Goal: Task Accomplishment & Management: Manage account settings

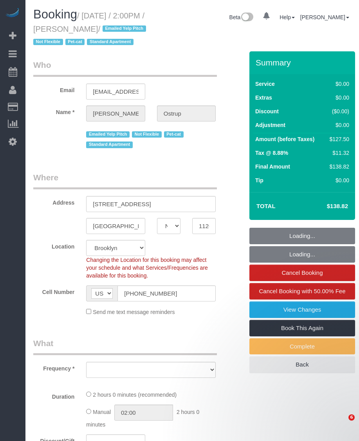
select select "NY"
select select "number:89"
select select "number:90"
select select "number:14"
select select "number:5"
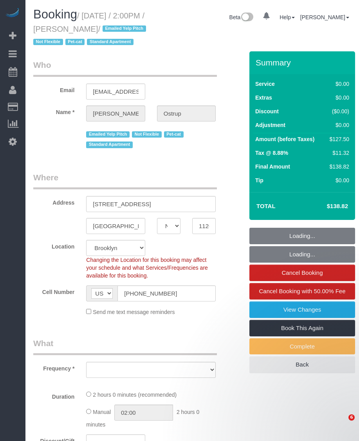
select select "number:21"
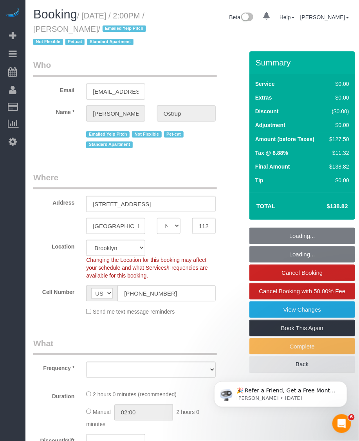
select select "object:1555"
select select "string:stripe-pm_1JnT9g4VGloSiKo7baXlI1T6"
select select "spot1"
select select "1"
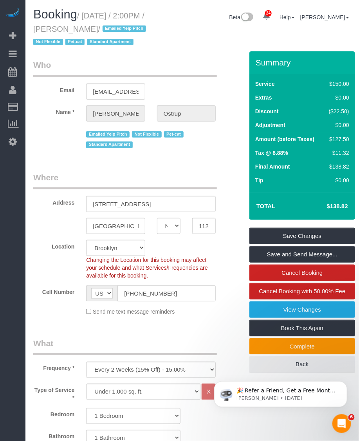
drag, startPoint x: 85, startPoint y: 14, endPoint x: 114, endPoint y: 25, distance: 30.4
click at [114, 25] on small "/ September 21, 2025 / 2:00PM / Zach Ostrup / Emailed Yelp Pitch Not Flexible P…" at bounding box center [90, 28] width 115 height 35
copy small "September 21, 2025 / 2:00PM / Zach Ostrup"
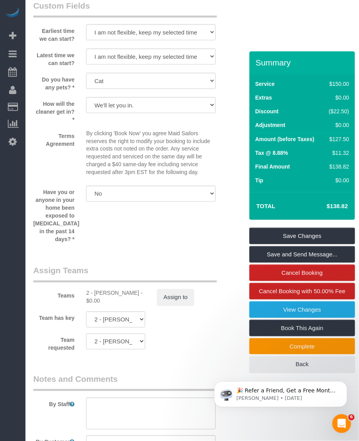
scroll to position [1108, 0]
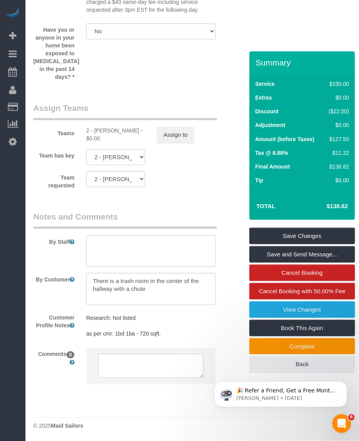
click at [105, 129] on div "2 - Guerline Piquant - $0.00" at bounding box center [115, 135] width 59 height 16
copy div "Guerline"
click at [106, 128] on div "2 - Guerline Piquant - $0.00" at bounding box center [115, 135] width 59 height 16
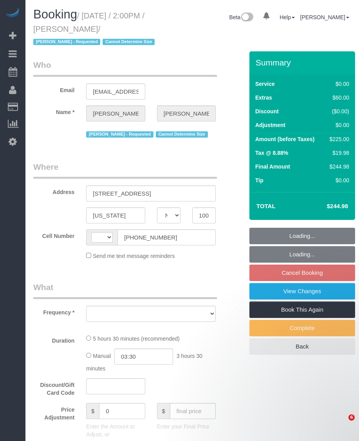
select select "NY"
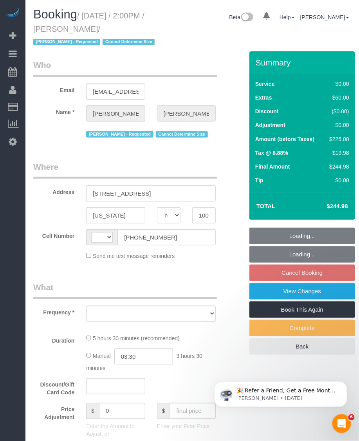
select select "string:[GEOGRAPHIC_DATA]"
select select "number:58"
select select "number:72"
select select "number:15"
select select "number:6"
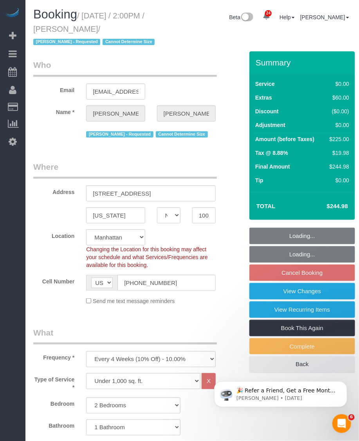
select select "object:963"
select select "string:stripe-pm_1S1ETU4VGloSiKo7vp6R1Rdf"
select select "spot7"
select select "2"
select select "object:1569"
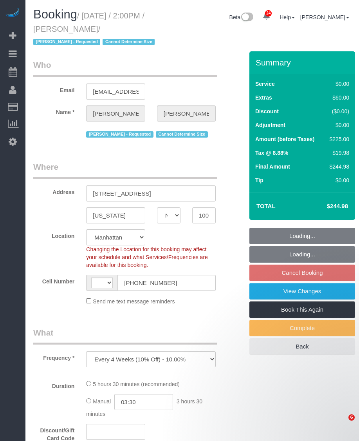
select select "NY"
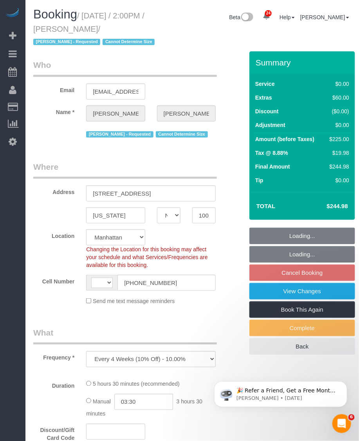
select select "object:579"
select select "string:stripe-pm_1S1ETU4VGloSiKo7vp6R1Rdf"
select select "string:[GEOGRAPHIC_DATA]"
select select "spot7"
select select "number:58"
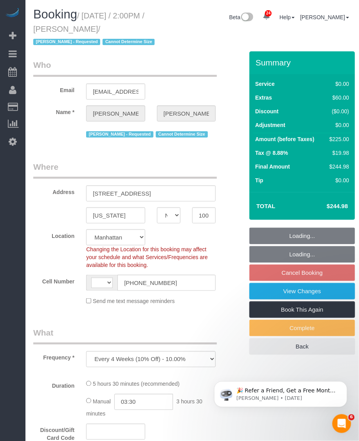
select select "number:72"
select select "number:15"
select select "number:6"
select select "2"
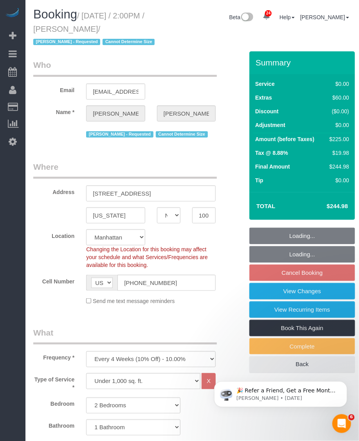
scroll to position [147, 0]
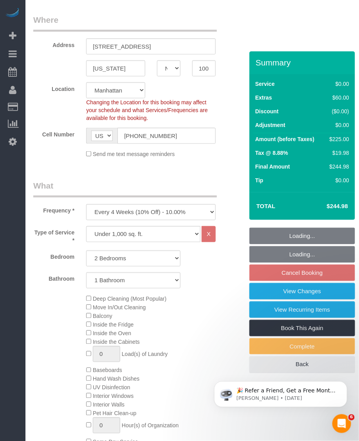
select select "2"
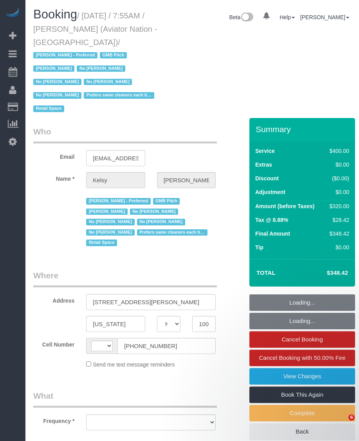
select select "NY"
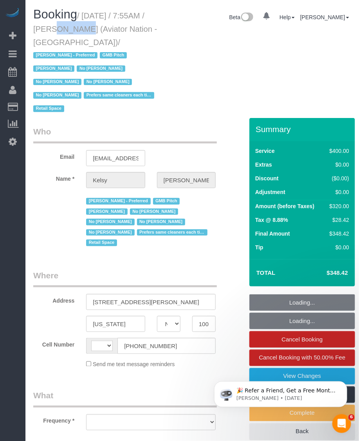
select select "string:[GEOGRAPHIC_DATA]"
select select "number:89"
select select "number:90"
select select "number:15"
select select "number:5"
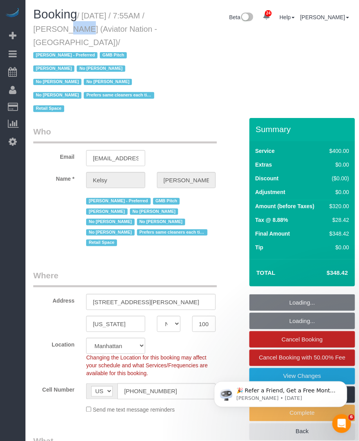
click at [44, 31] on small "/ [DATE] / 7:55AM / [PERSON_NAME] (Aviator Nation - [GEOGRAPHIC_DATA]) / [PERSO…" at bounding box center [95, 62] width 124 height 102
select select "object:1149"
select select "string:stripe-pm_1PTRyR4VGloSiKo7PsbgBwLW"
select select "2"
select select "150"
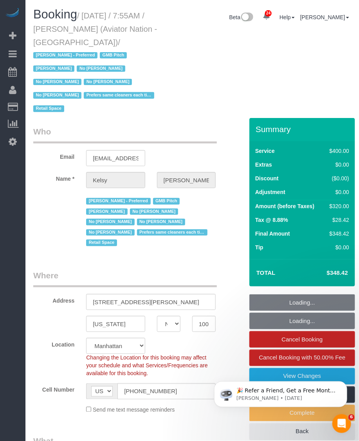
click at [39, 28] on small "/ [DATE] / 7:55AM / [PERSON_NAME] (Aviator Nation - [GEOGRAPHIC_DATA]) / [PERSO…" at bounding box center [95, 62] width 124 height 102
drag, startPoint x: 39, startPoint y: 28, endPoint x: 63, endPoint y: 28, distance: 23.5
click at [63, 28] on small "/ [DATE] / 7:55AM / [PERSON_NAME] (Aviator Nation - [GEOGRAPHIC_DATA]) / [PERSO…" at bounding box center [95, 62] width 124 height 102
copy small "7:55AM"
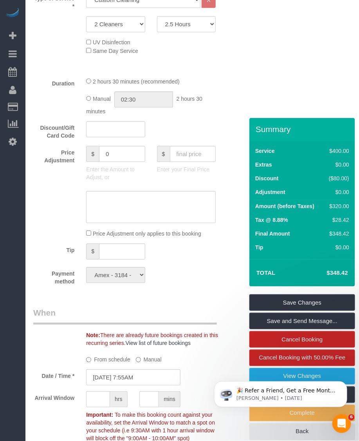
scroll to position [441, 0]
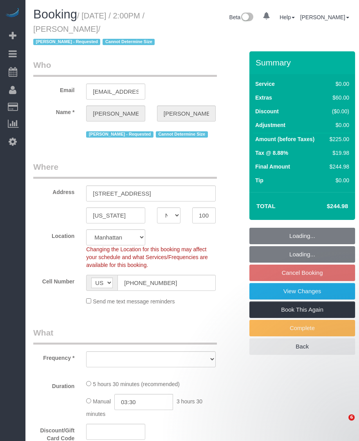
select select "NY"
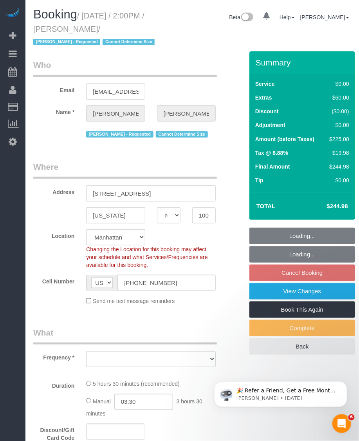
select select "string:stripe-pm_1S1ETU4VGloSiKo7vp6R1Rdf"
select select "object:967"
select select "number:58"
select select "number:72"
select select "number:15"
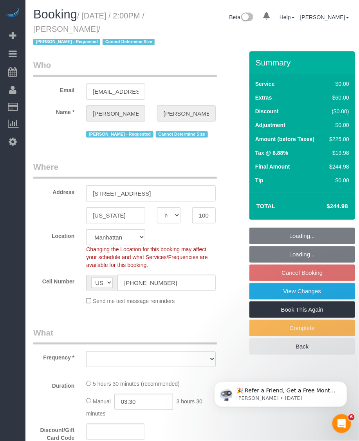
select select "number:6"
select select "object:1080"
select select "2"
select select "spot7"
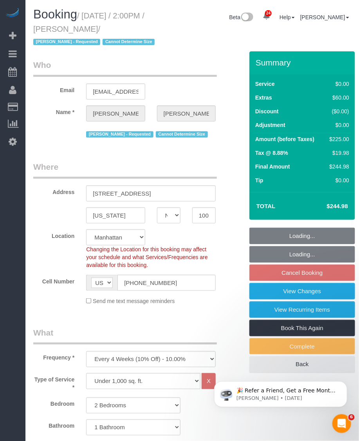
drag, startPoint x: 73, startPoint y: 28, endPoint x: 114, endPoint y: 29, distance: 41.2
click at [114, 29] on small "/ [DATE] / 2:00PM / [PERSON_NAME] / [PERSON_NAME] - Requested Cannot Determine …" at bounding box center [95, 28] width 124 height 35
select select "2"
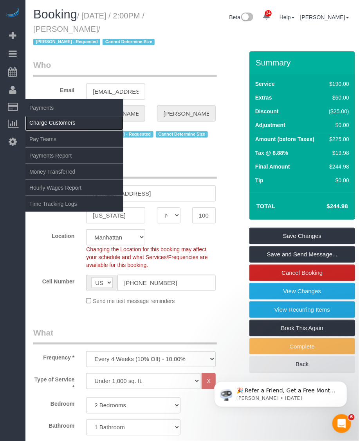
click at [43, 117] on link "Charge Customers" at bounding box center [74, 123] width 98 height 16
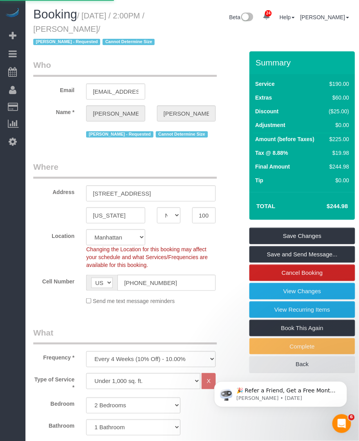
select select
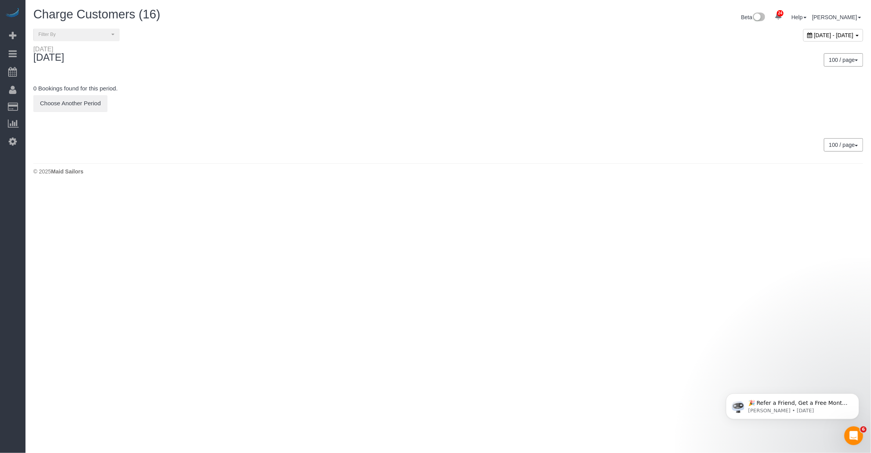
click at [359, 36] on span "September 21, 2025 - September 21, 2025" at bounding box center [834, 35] width 40 height 6
type input "**********"
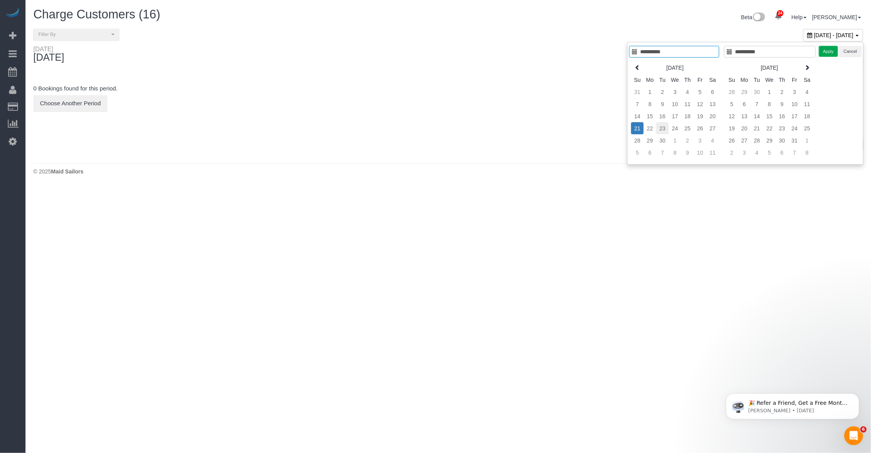
type input "**********"
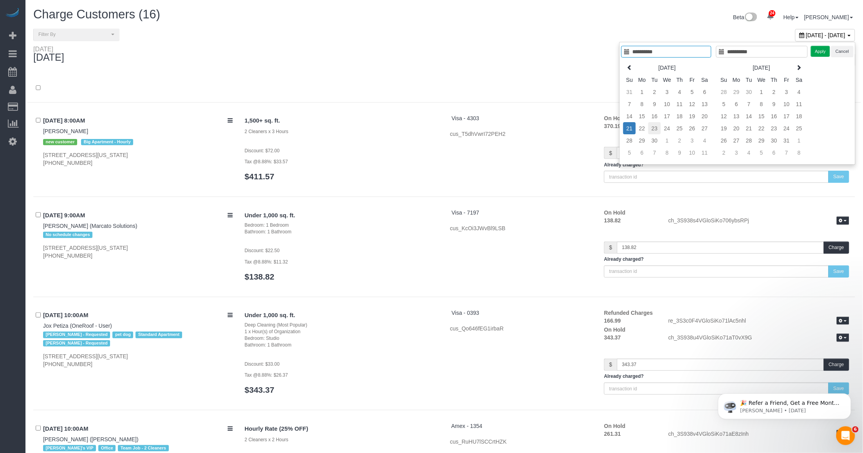
click at [359, 130] on td "23" at bounding box center [655, 128] width 13 height 12
type input "**********"
click at [359, 130] on td "22" at bounding box center [642, 128] width 13 height 12
click at [359, 52] on button "Apply" at bounding box center [821, 51] width 20 height 11
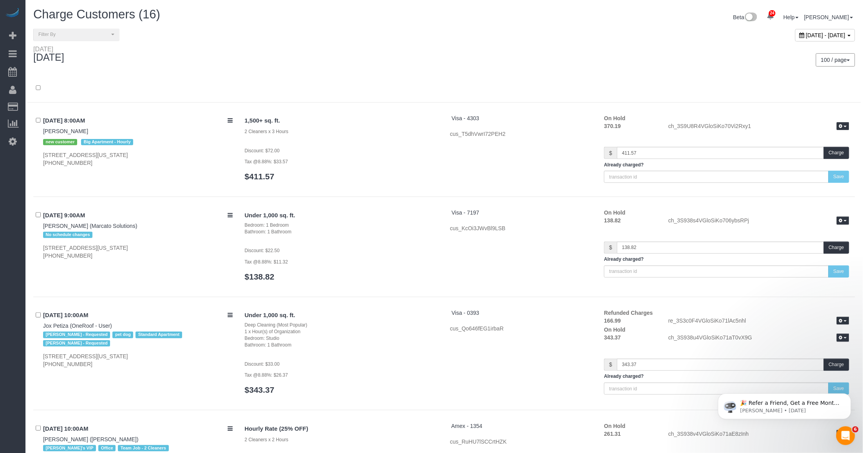
click at [359, 64] on div "100 / page 10 / page 20 / page 30 / page 40 / page 50 / page 100 / page" at bounding box center [652, 59] width 405 height 13
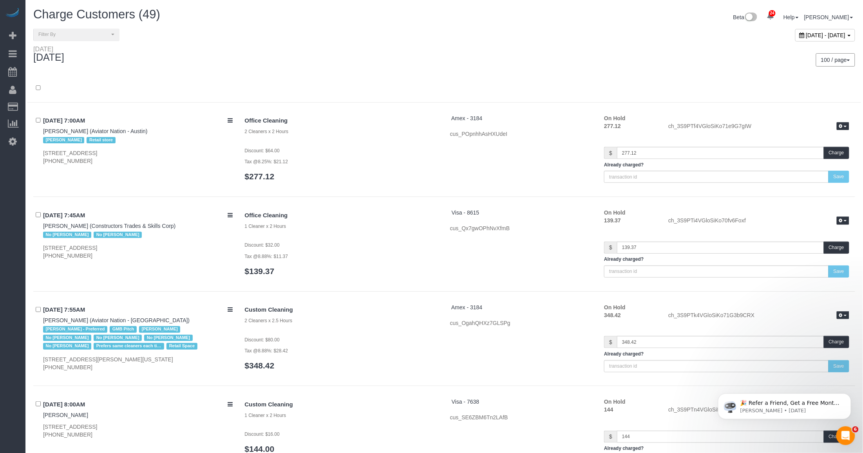
click at [359, 34] on span "September 22, 2025 - September 22, 2025" at bounding box center [826, 35] width 40 height 6
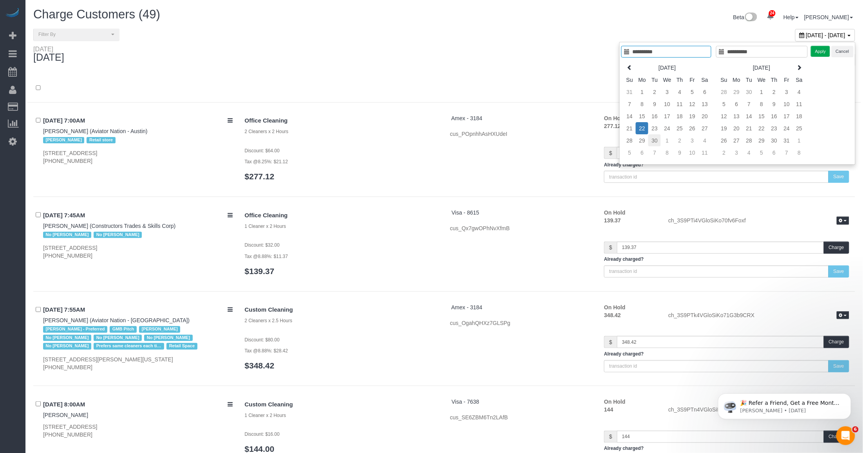
type input "**********"
click at [359, 141] on td "30" at bounding box center [655, 140] width 13 height 12
click at [359, 55] on div "Apply Cancel" at bounding box center [832, 51] width 43 height 11
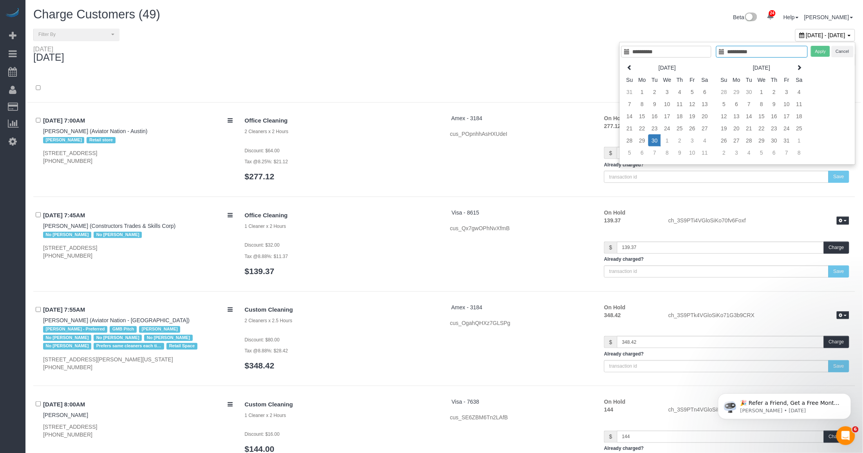
click at [359, 50] on div "Apply Cancel" at bounding box center [832, 51] width 43 height 11
click at [359, 51] on div "Apply Cancel" at bounding box center [832, 51] width 43 height 11
type input "**********"
click at [359, 140] on td "30" at bounding box center [655, 140] width 13 height 12
type input "**********"
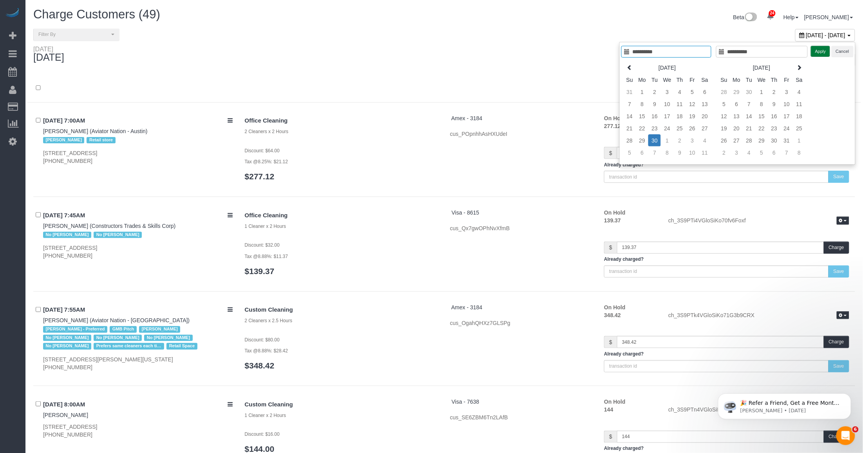
click at [359, 54] on button "Apply" at bounding box center [821, 51] width 20 height 11
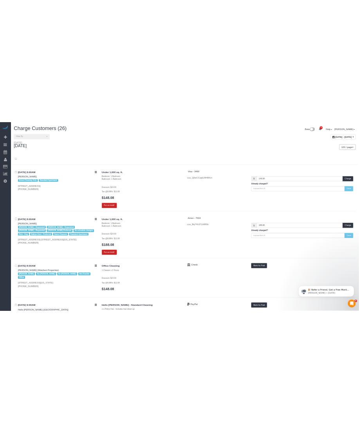
scroll to position [2321, 0]
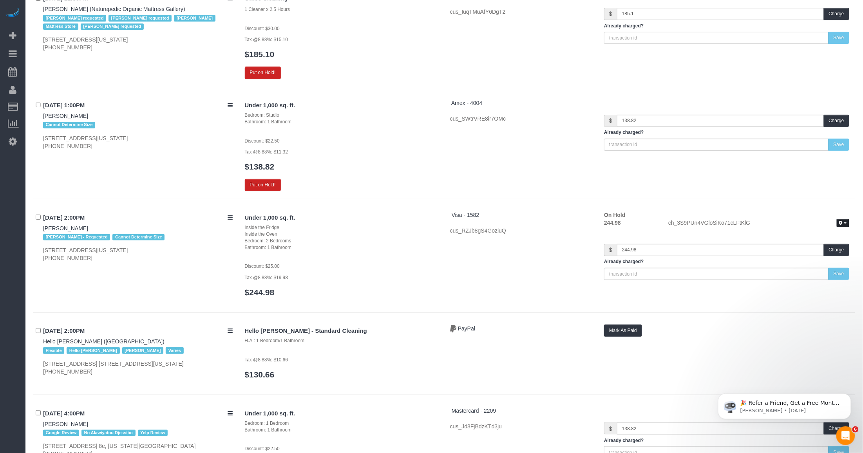
click at [359, 219] on button "button" at bounding box center [843, 223] width 13 height 8
click at [359, 234] on link "Release Hold" at bounding box center [818, 237] width 62 height 10
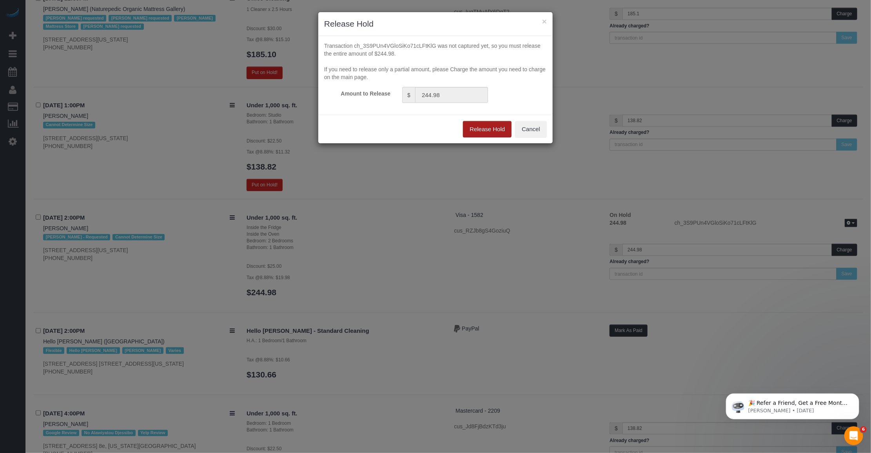
click at [359, 129] on button "Release Hold" at bounding box center [487, 129] width 49 height 16
